Goal: Transaction & Acquisition: Purchase product/service

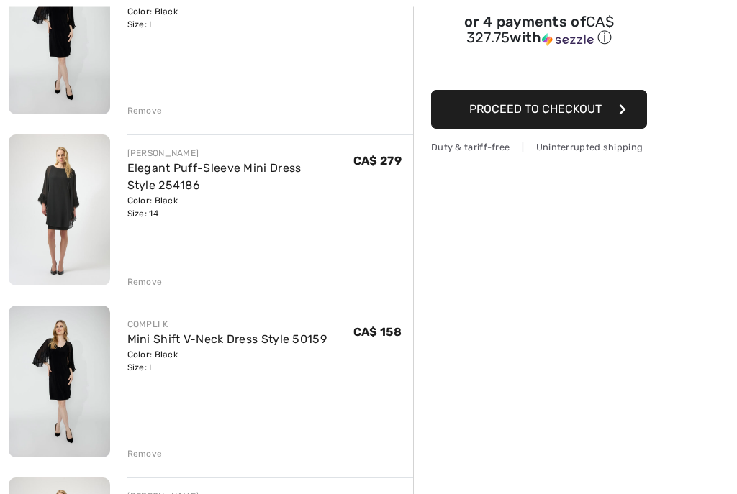
scroll to position [227, 0]
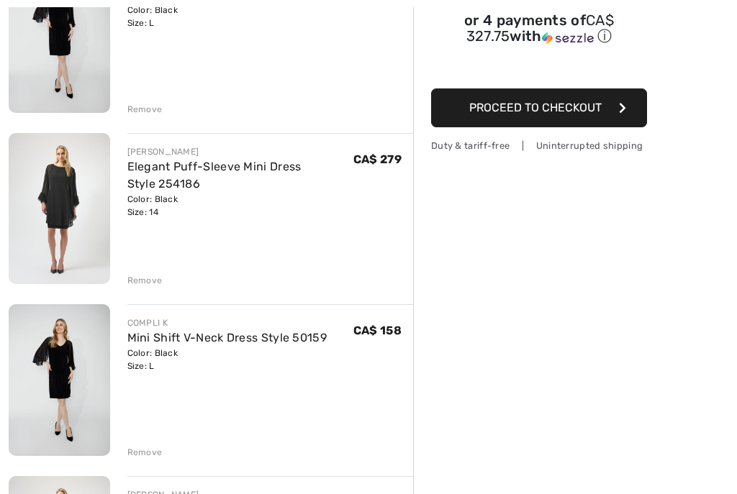
click at [147, 454] on div "Remove" at bounding box center [144, 452] width 35 height 13
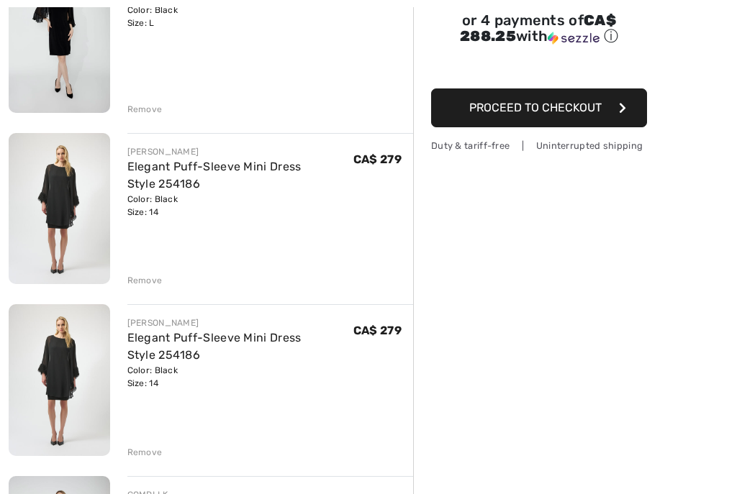
click at [152, 456] on div "Remove" at bounding box center [144, 452] width 35 height 13
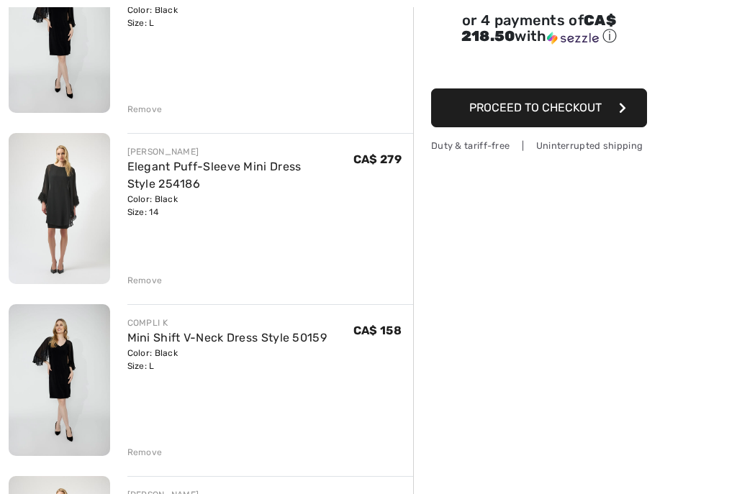
click at [159, 450] on div "Remove" at bounding box center [144, 452] width 35 height 13
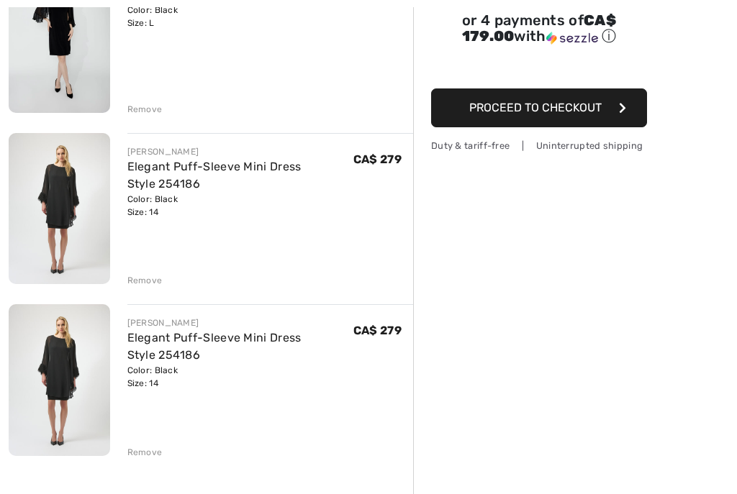
click at [154, 450] on div "Remove" at bounding box center [144, 452] width 35 height 13
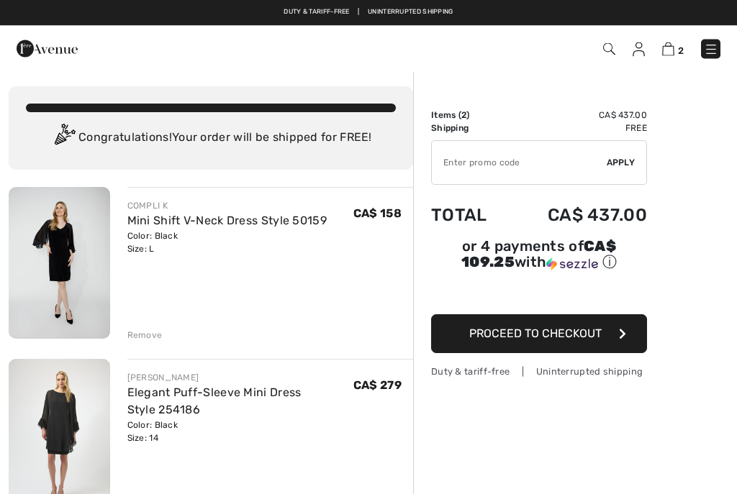
scroll to position [0, 0]
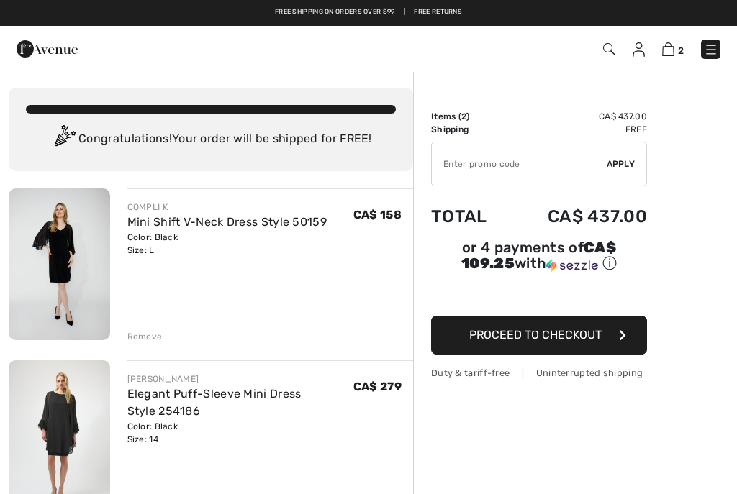
click at [288, 244] on div "Color: Black Size: L" at bounding box center [227, 244] width 200 height 26
click at [200, 227] on link "Mini Shift V-Neck Dress Style 50159" at bounding box center [227, 222] width 200 height 14
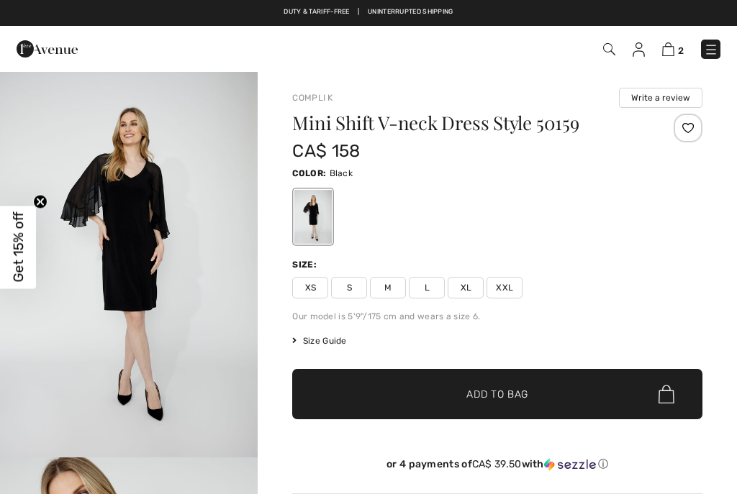
checkbox input "true"
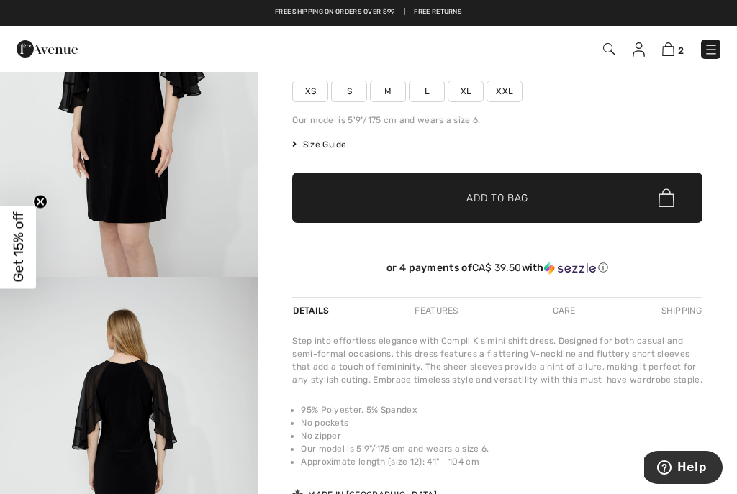
scroll to position [171, 0]
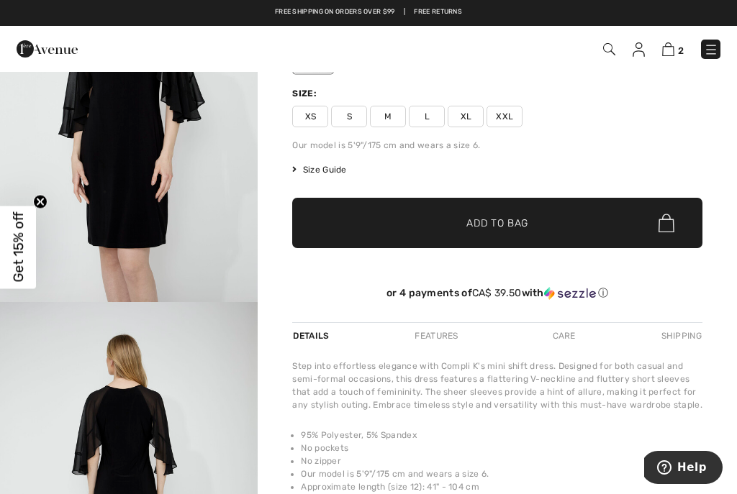
click at [433, 118] on span "L" at bounding box center [427, 117] width 36 height 22
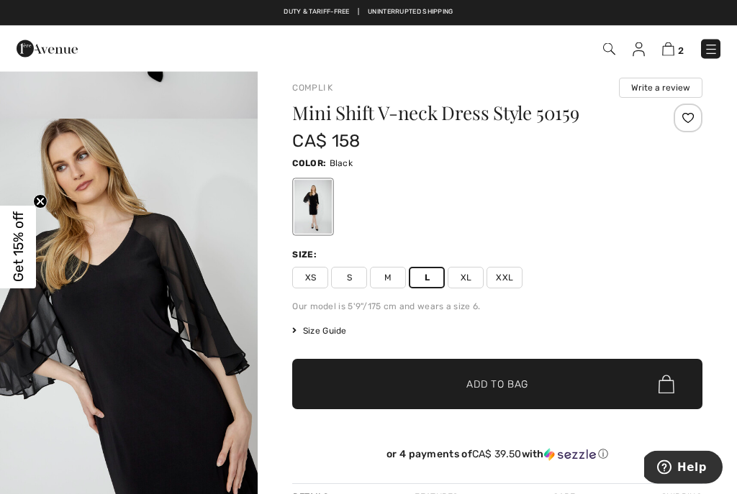
scroll to position [0, 0]
